Goal: Information Seeking & Learning: Learn about a topic

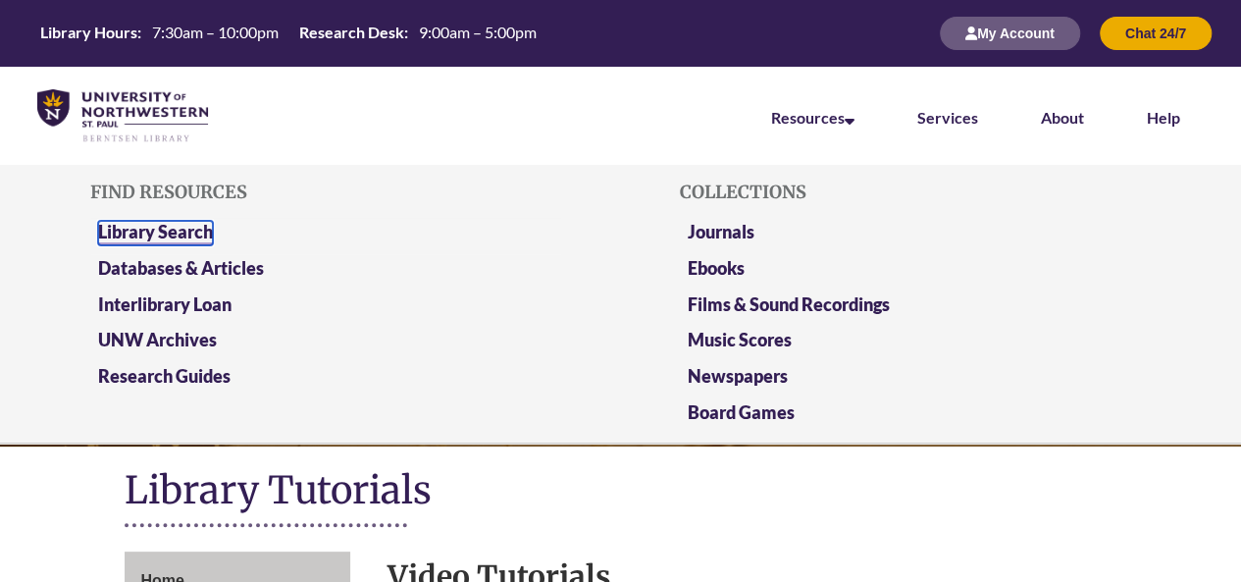
click at [172, 228] on link "Library Search" at bounding box center [155, 233] width 115 height 25
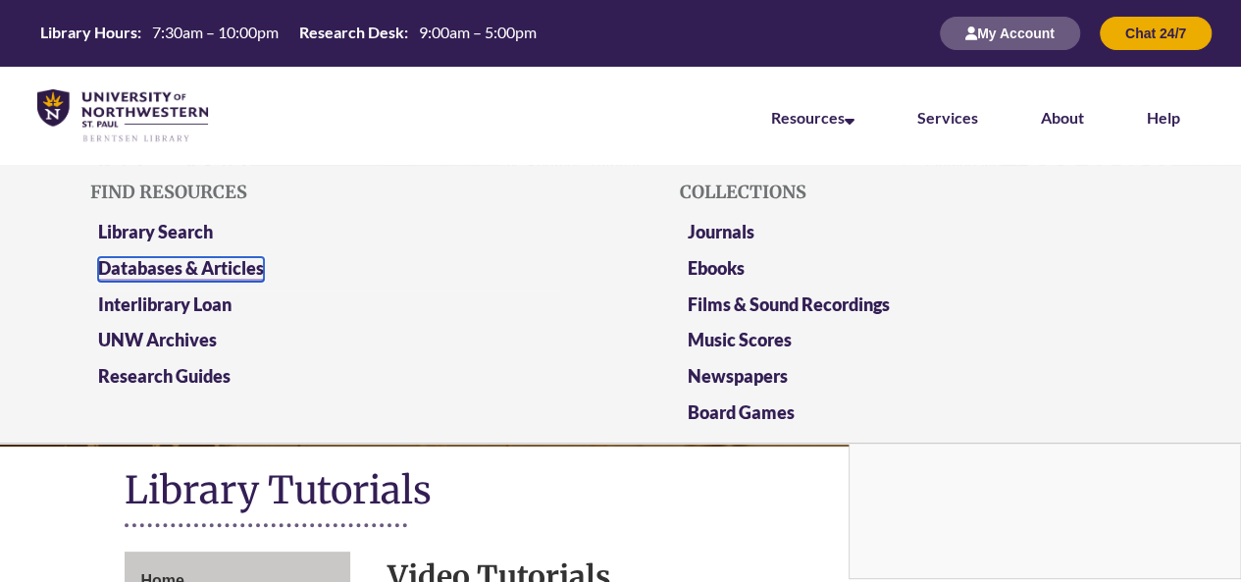
click at [234, 262] on link "Databases & Articles" at bounding box center [181, 269] width 166 height 25
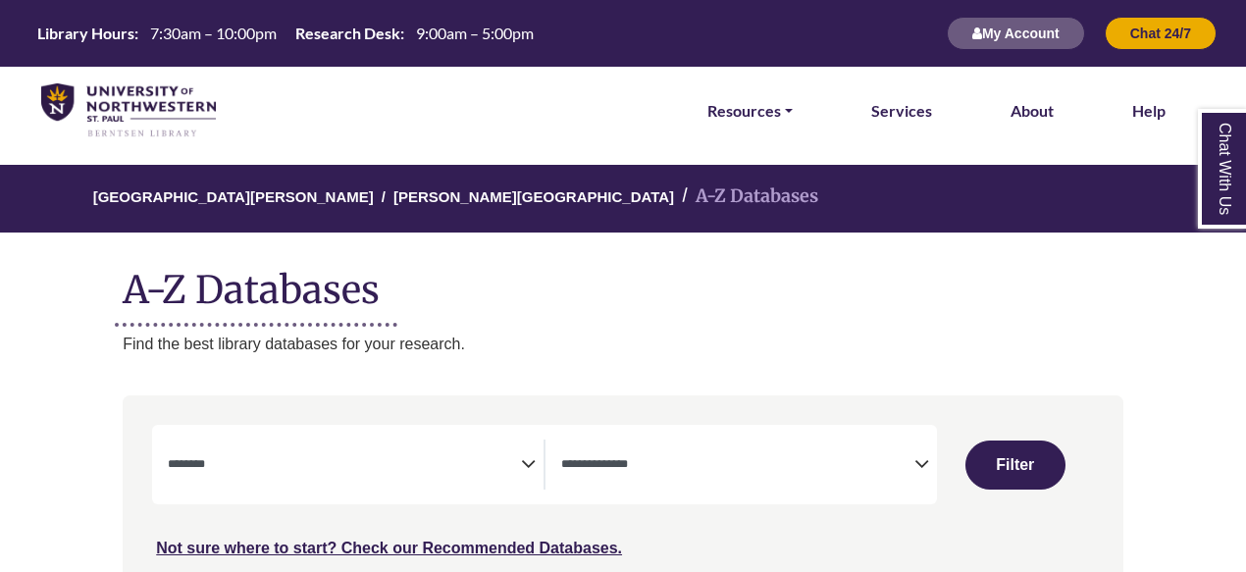
select select "Database Subject Filter"
select select "Database Types Filter"
select select "Database Subject Filter"
select select "Database Types Filter"
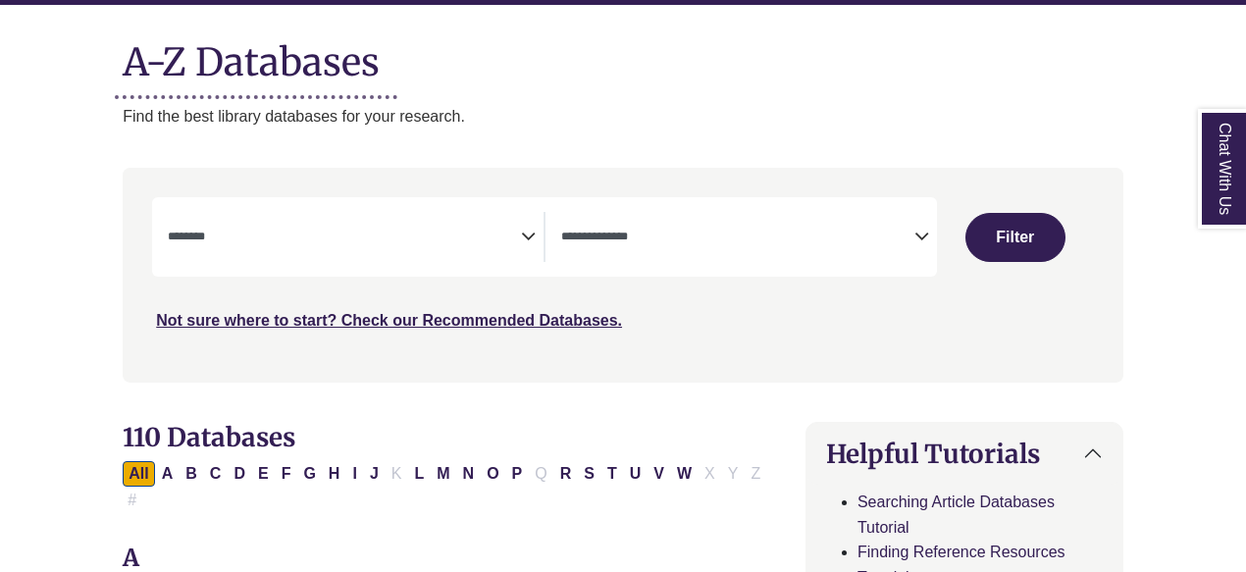
scroll to position [408, 0]
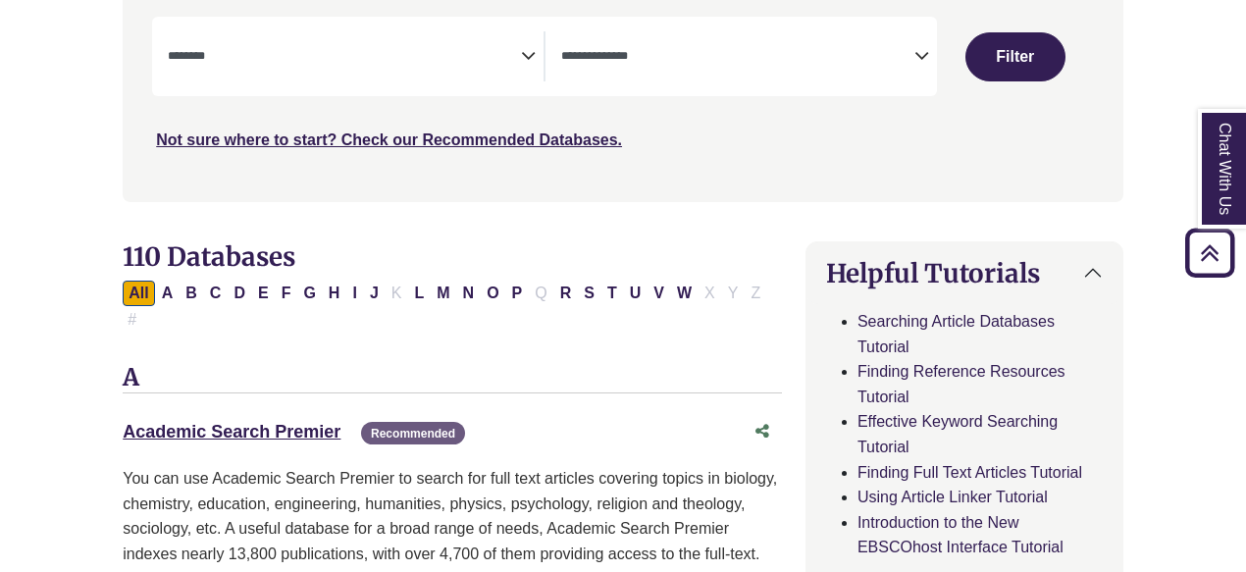
click at [521, 59] on icon "Search filters" at bounding box center [528, 52] width 15 height 29
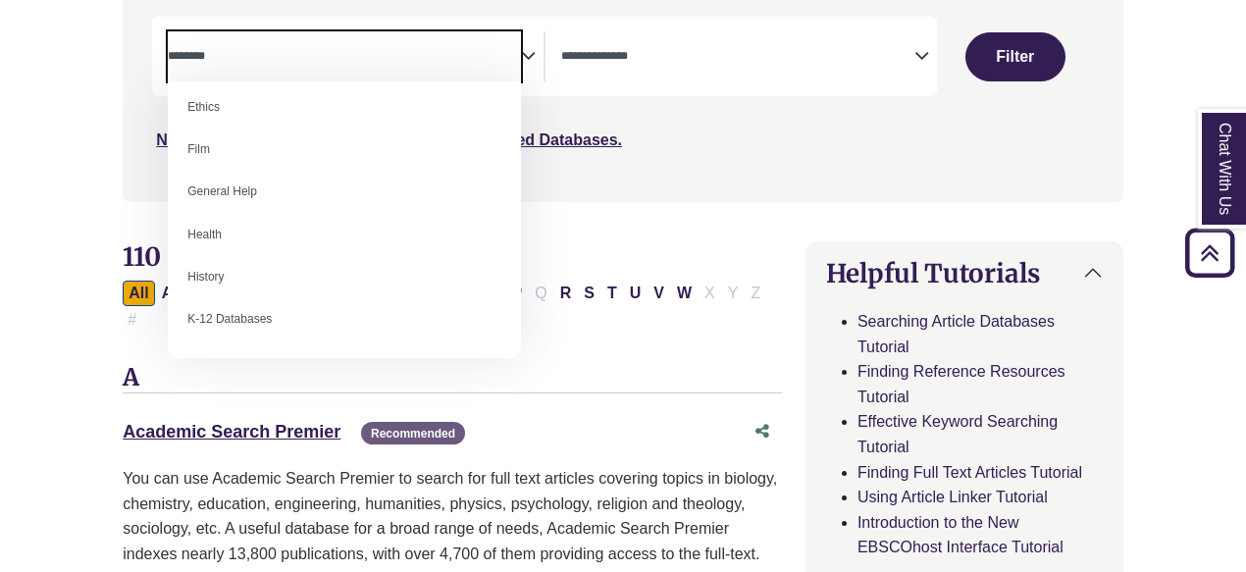
scroll to position [785, 0]
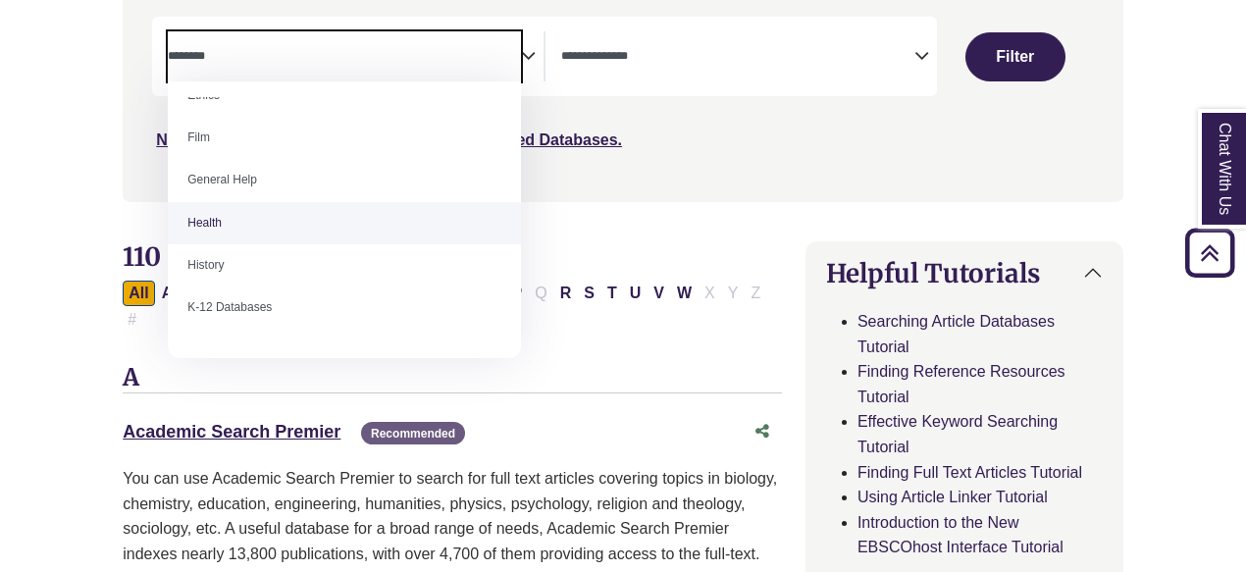
select select "*****"
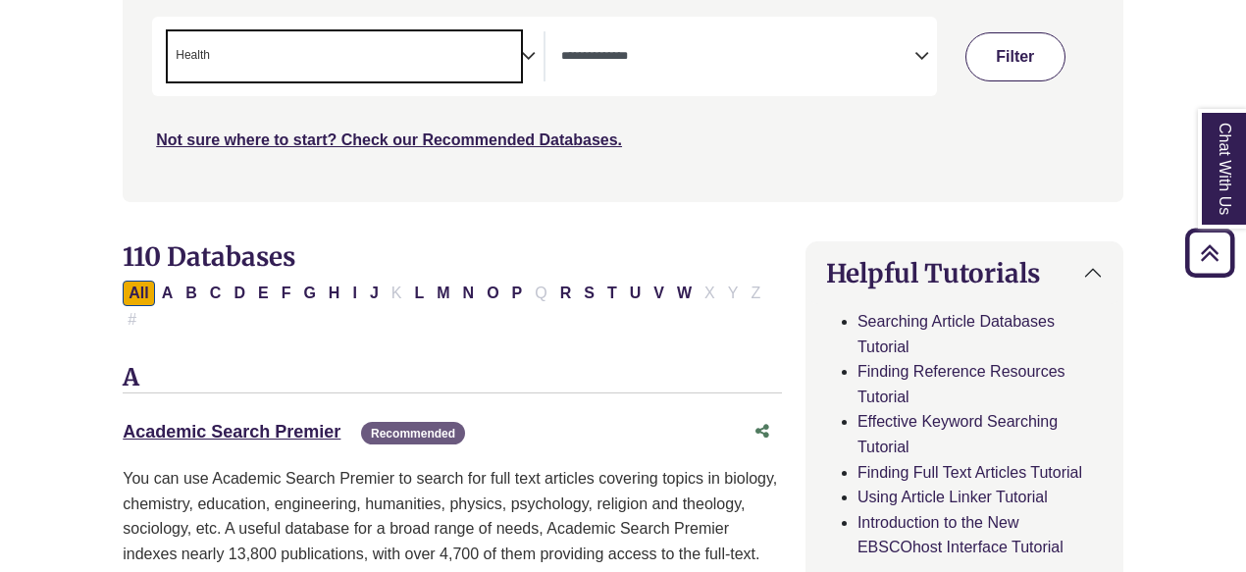
click at [0, 0] on div "Chat With Us" at bounding box center [0, 0] width 0 height 0
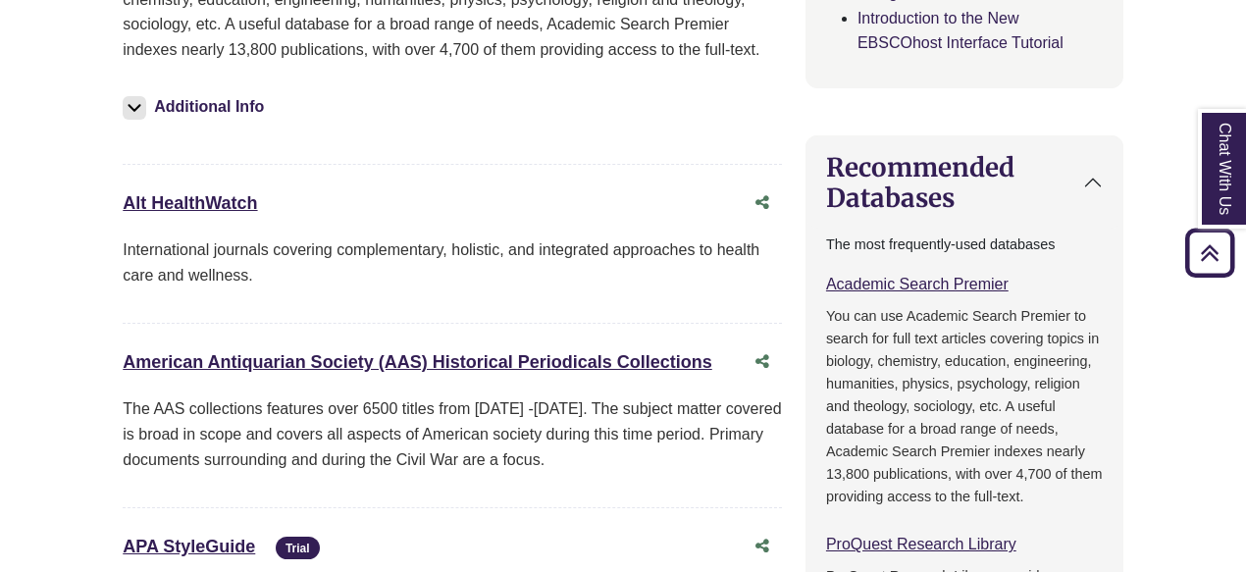
scroll to position [0, 0]
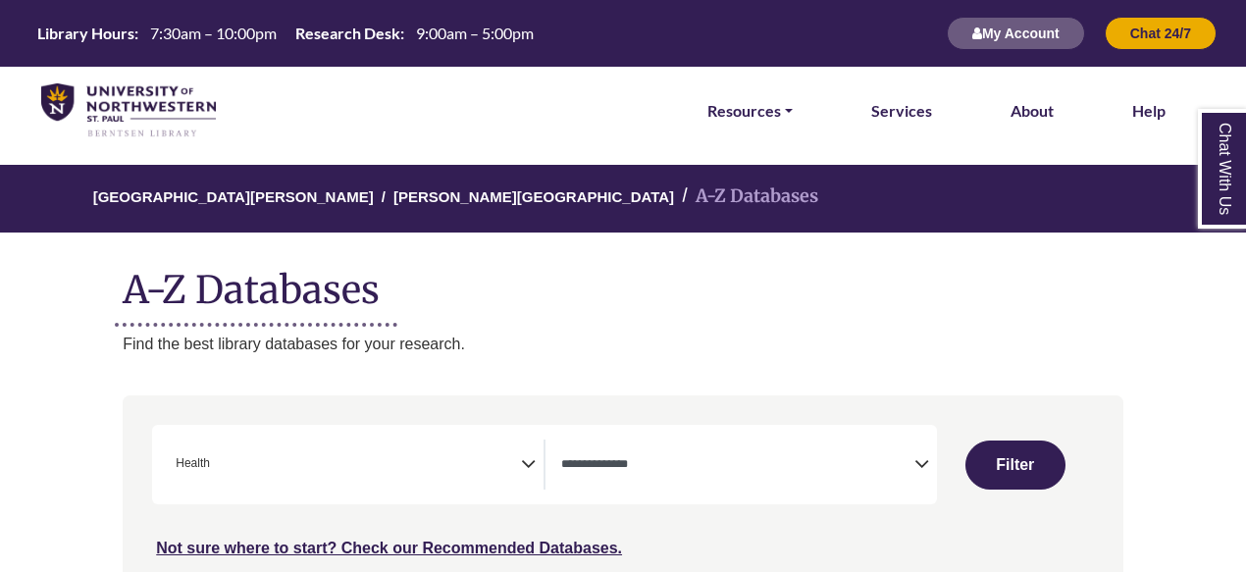
click at [918, 466] on icon "Search filters" at bounding box center [921, 460] width 15 height 29
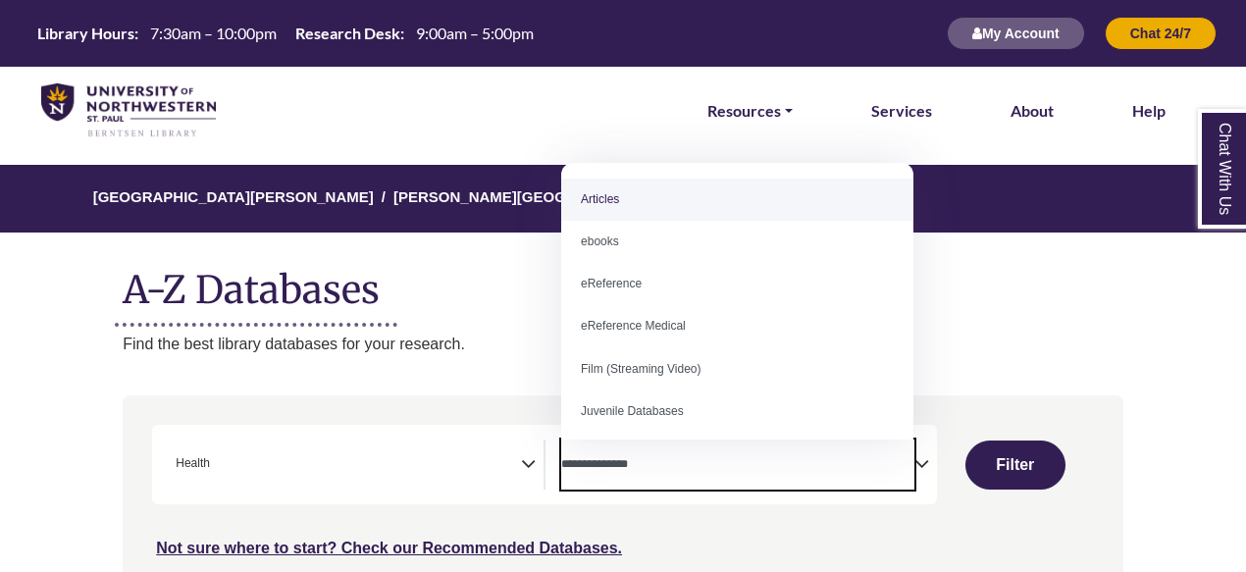
select select "*****"
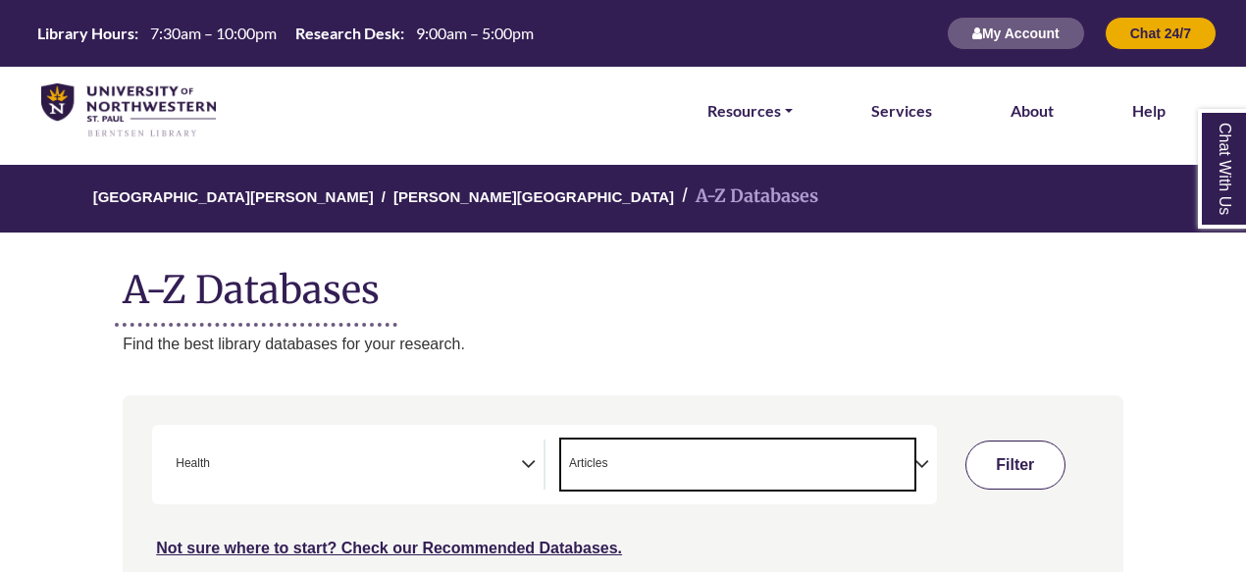
click at [1026, 442] on button "Filter" at bounding box center [1015, 465] width 100 height 49
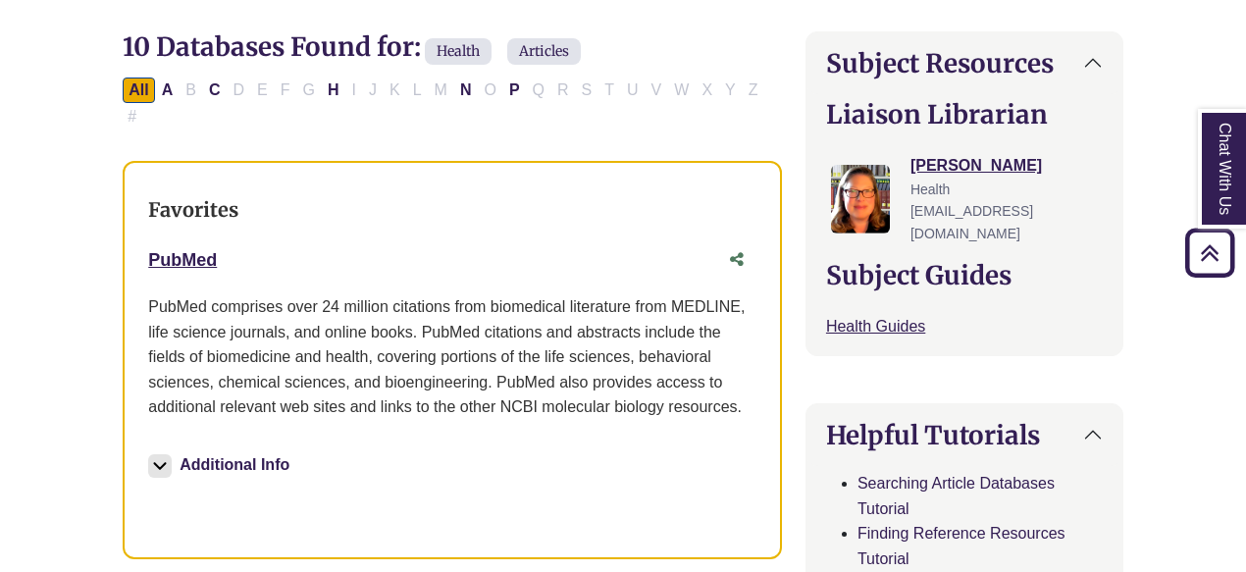
scroll to position [687, 0]
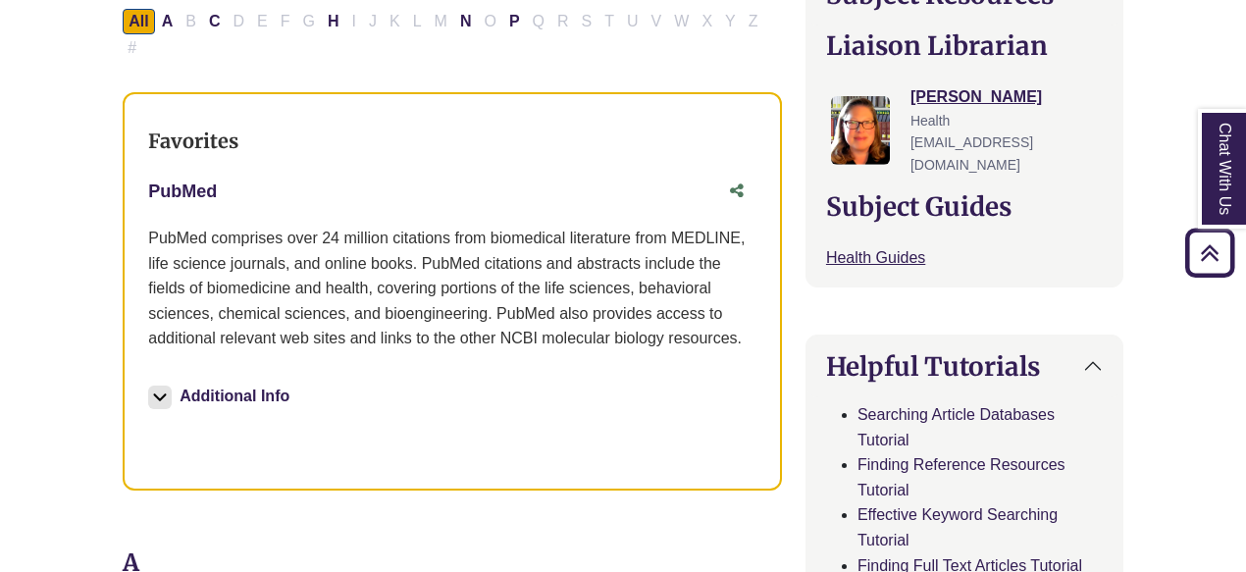
click at [203, 182] on link "PubMed This link opens in a new window" at bounding box center [182, 192] width 69 height 20
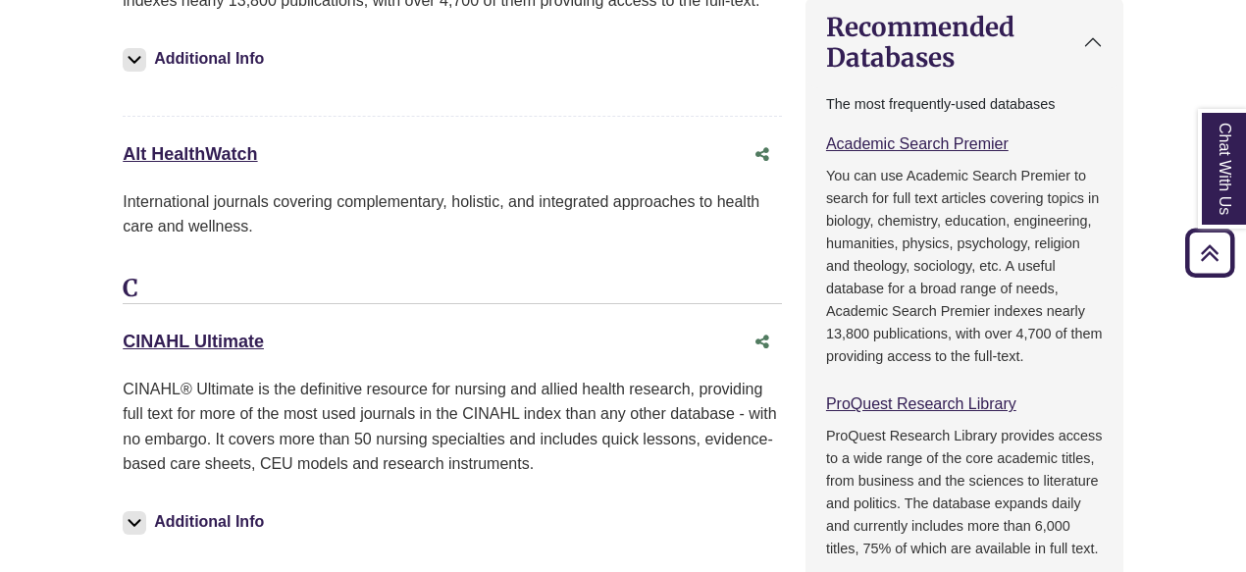
scroll to position [1438, 0]
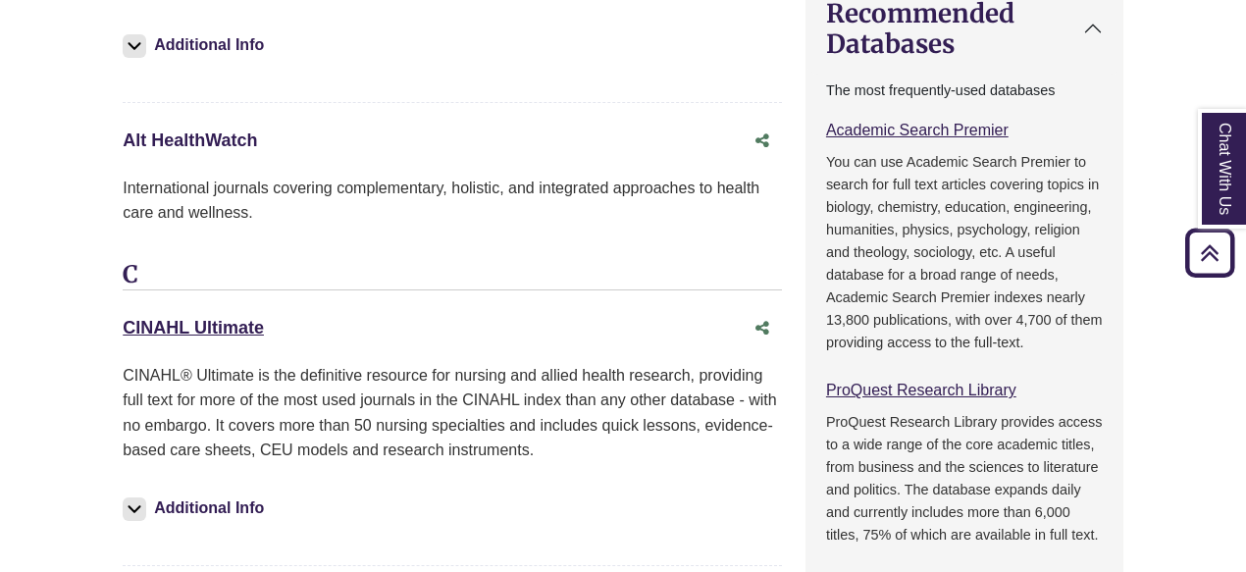
click at [219, 130] on link "Alt HealthWatch This link opens in a new window" at bounding box center [190, 140] width 134 height 20
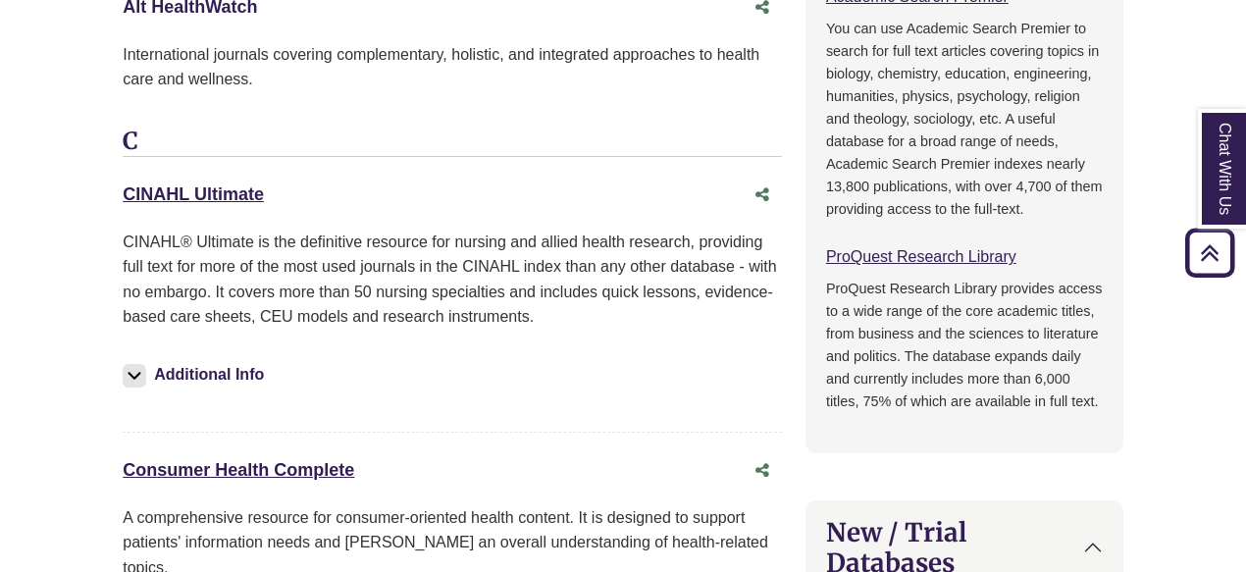
scroll to position [1586, 0]
